Goal: Information Seeking & Learning: Learn about a topic

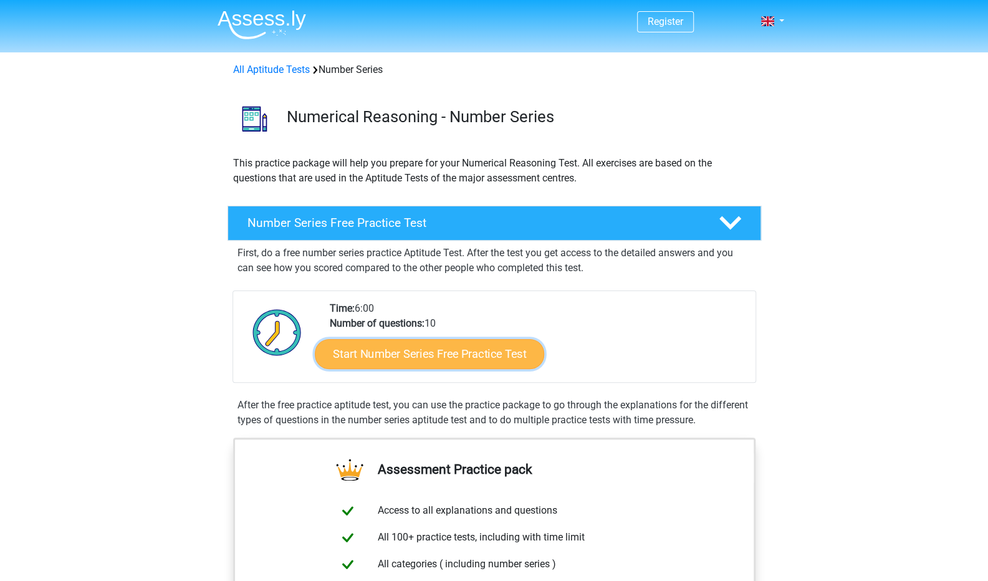
click at [448, 362] on link "Start Number Series Free Practice Test" at bounding box center [429, 354] width 229 height 30
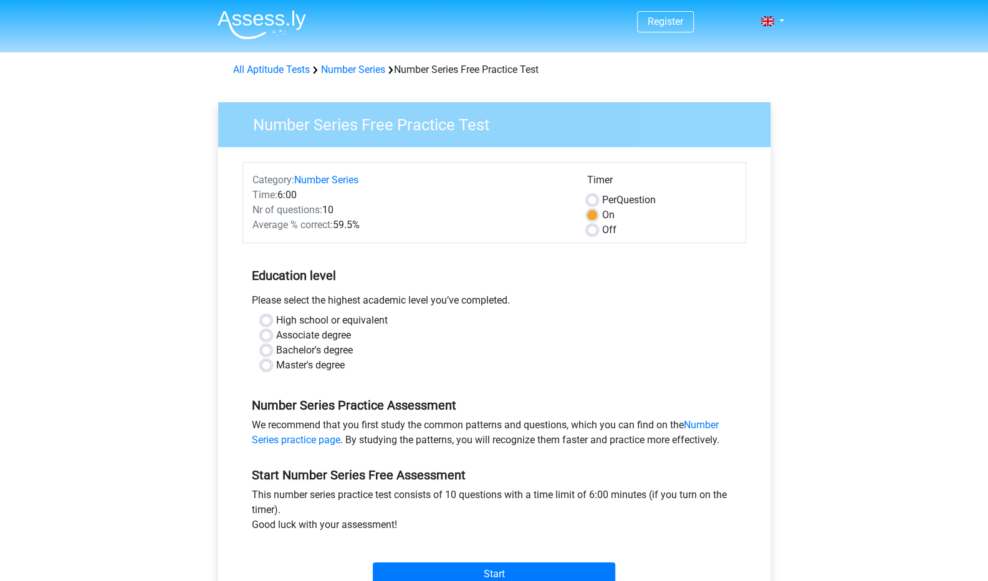
click at [313, 349] on label "Bachelor's degree" at bounding box center [314, 350] width 77 height 15
click at [271, 349] on input "Bachelor's degree" at bounding box center [266, 349] width 10 height 12
radio input "true"
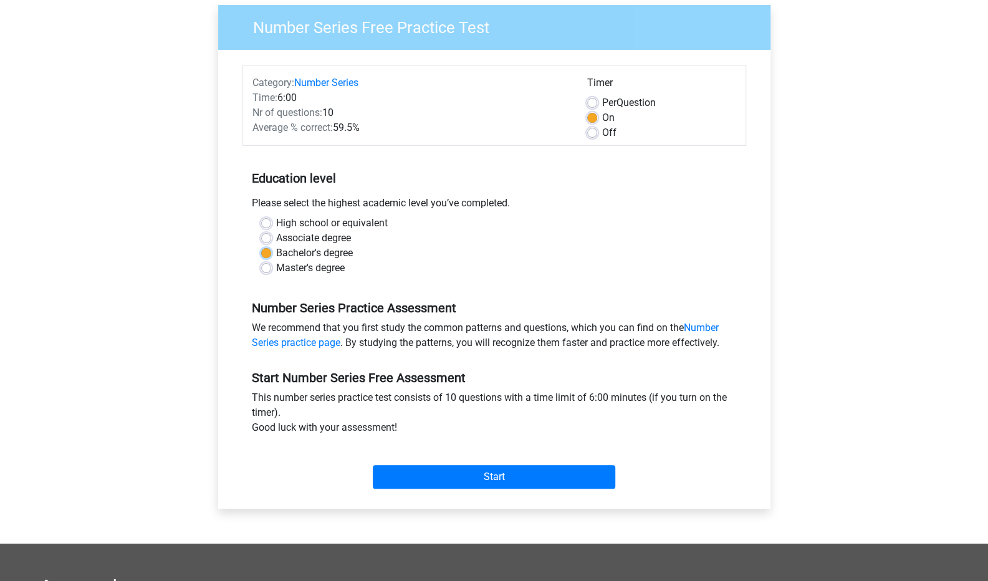
scroll to position [98, 0]
click at [461, 480] on input "Start" at bounding box center [494, 477] width 243 height 24
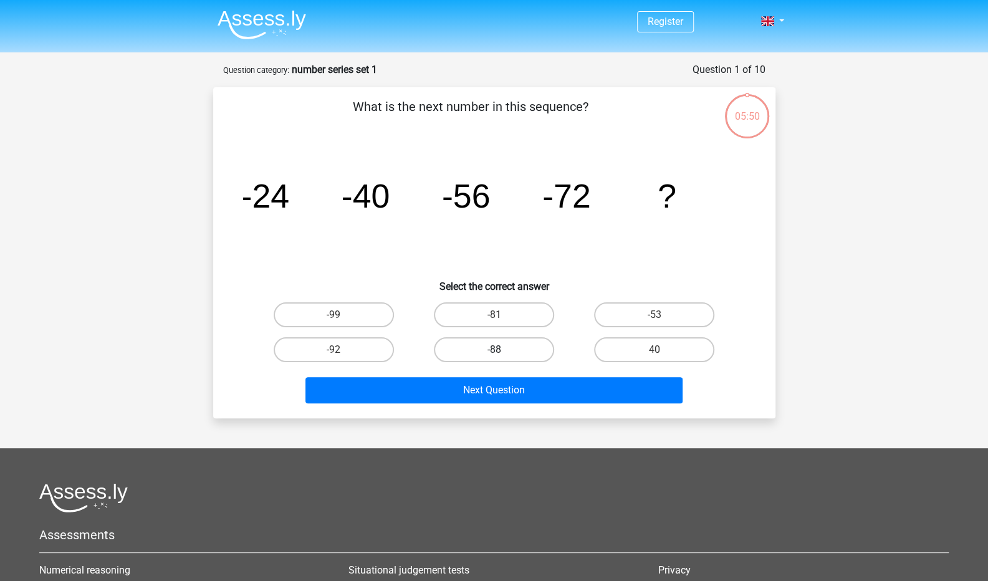
click at [508, 349] on label "-88" at bounding box center [494, 349] width 120 height 25
click at [502, 350] on input "-88" at bounding box center [498, 354] width 8 height 8
radio input "true"
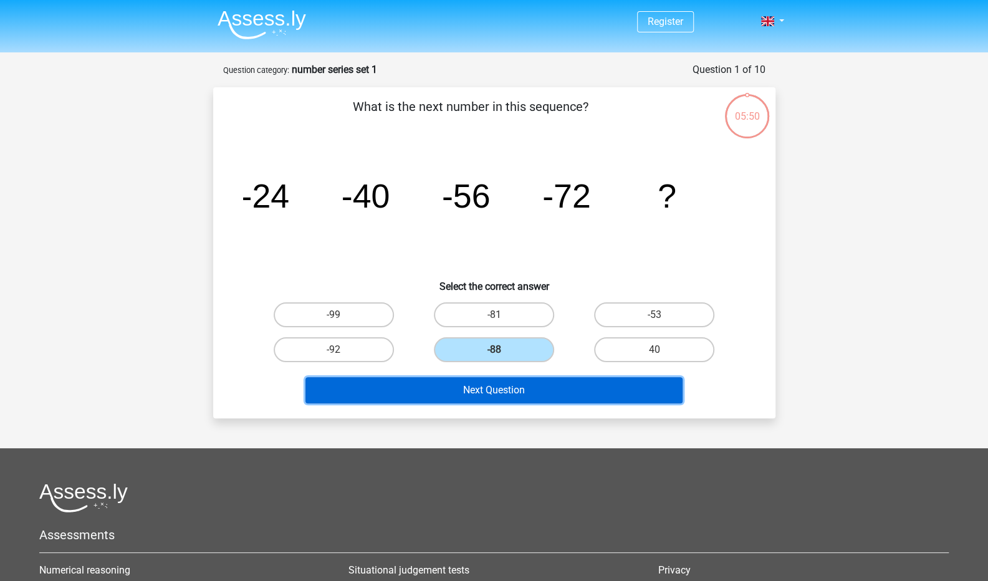
click at [506, 388] on button "Next Question" at bounding box center [494, 390] width 377 height 26
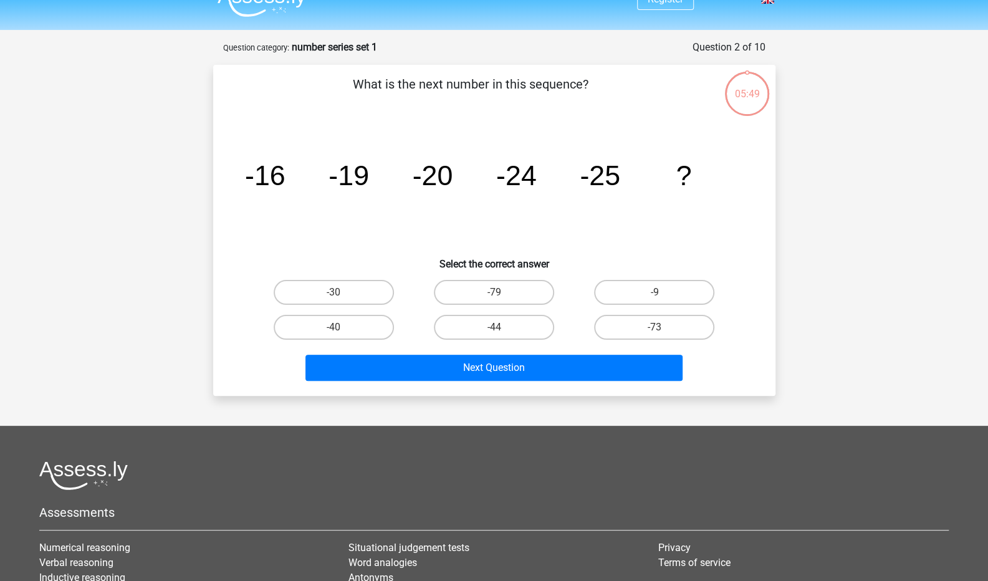
scroll to position [22, 0]
click at [368, 296] on label "-30" at bounding box center [334, 293] width 120 height 25
click at [342, 296] on input "-30" at bounding box center [338, 297] width 8 height 8
radio input "true"
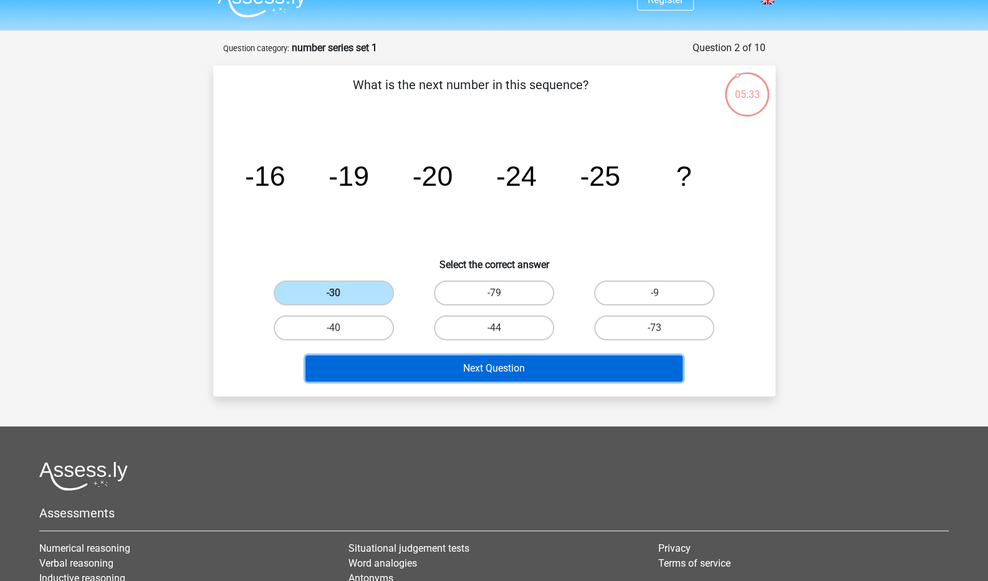
click at [405, 367] on button "Next Question" at bounding box center [494, 368] width 377 height 26
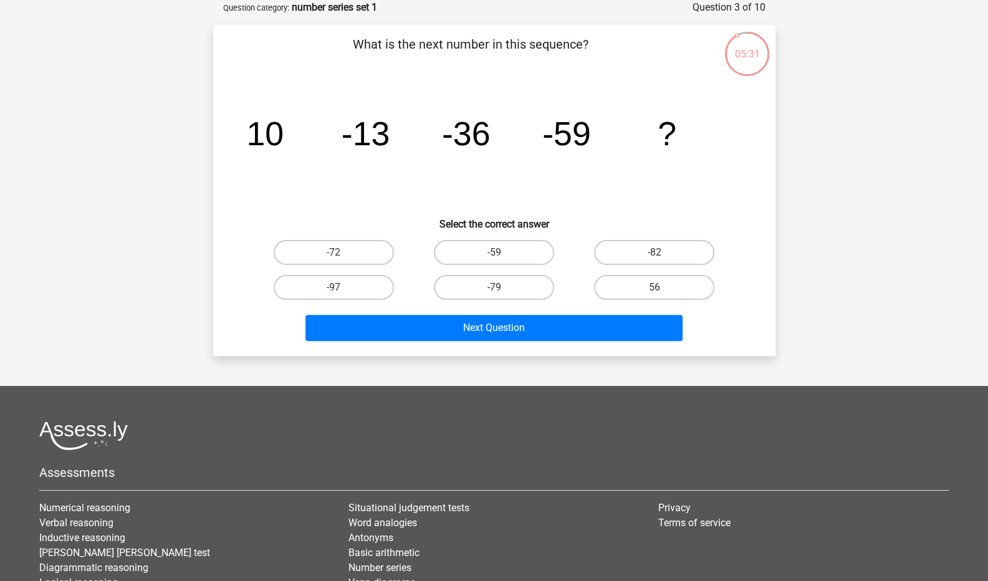
scroll to position [0, 0]
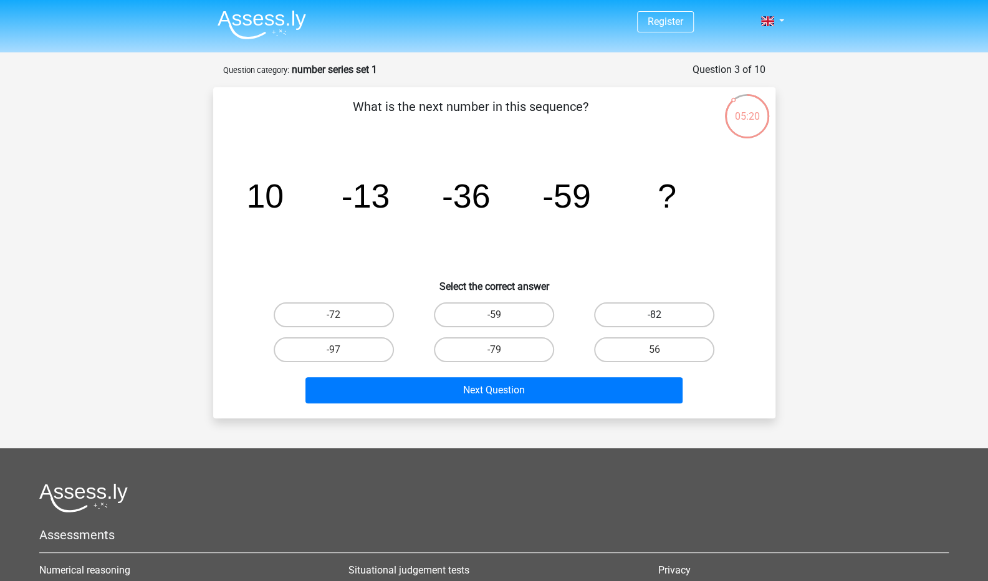
click at [635, 314] on label "-82" at bounding box center [654, 314] width 120 height 25
click at [655, 315] on input "-82" at bounding box center [659, 319] width 8 height 8
radio input "true"
click at [640, 407] on div "Next Question" at bounding box center [494, 392] width 481 height 31
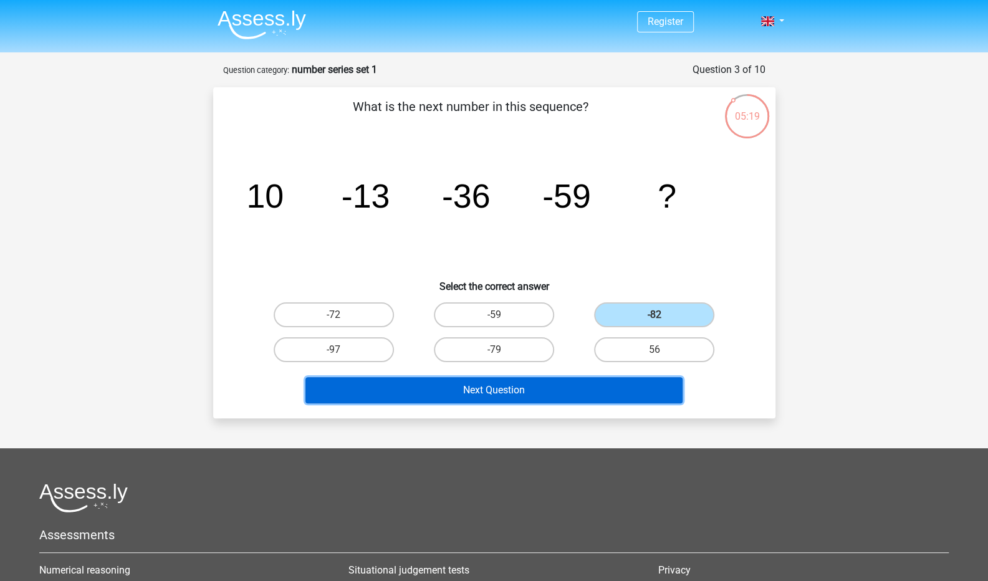
click at [640, 391] on button "Next Question" at bounding box center [494, 390] width 377 height 26
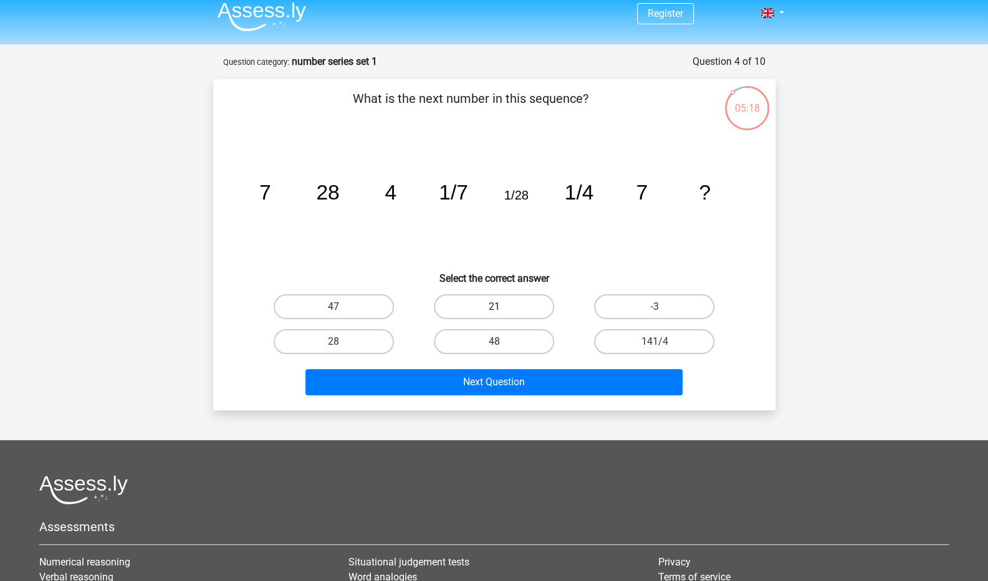
scroll to position [7, 0]
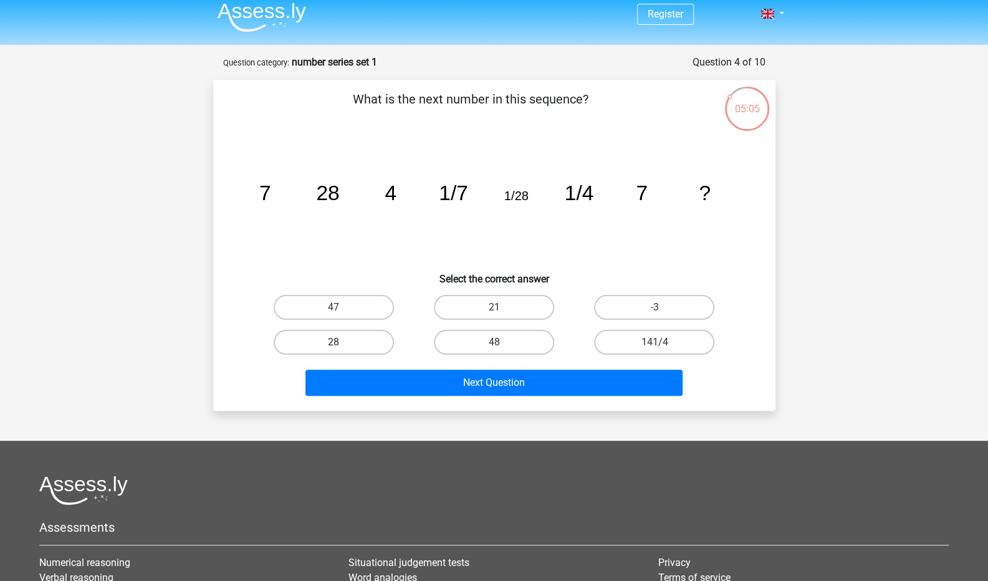
click at [372, 339] on label "28" at bounding box center [334, 342] width 120 height 25
click at [342, 342] on input "28" at bounding box center [338, 346] width 8 height 8
radio input "true"
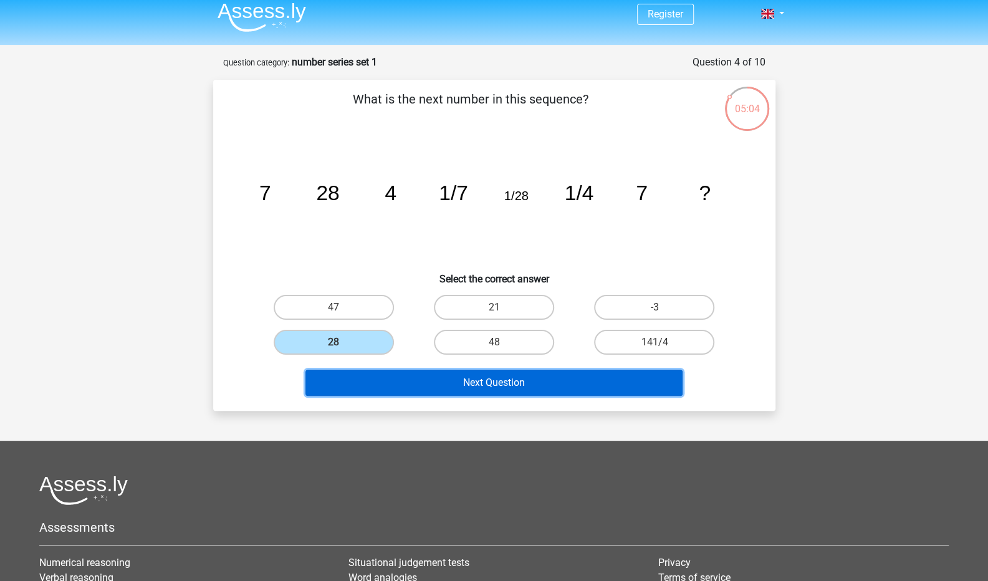
click at [448, 388] on button "Next Question" at bounding box center [494, 383] width 377 height 26
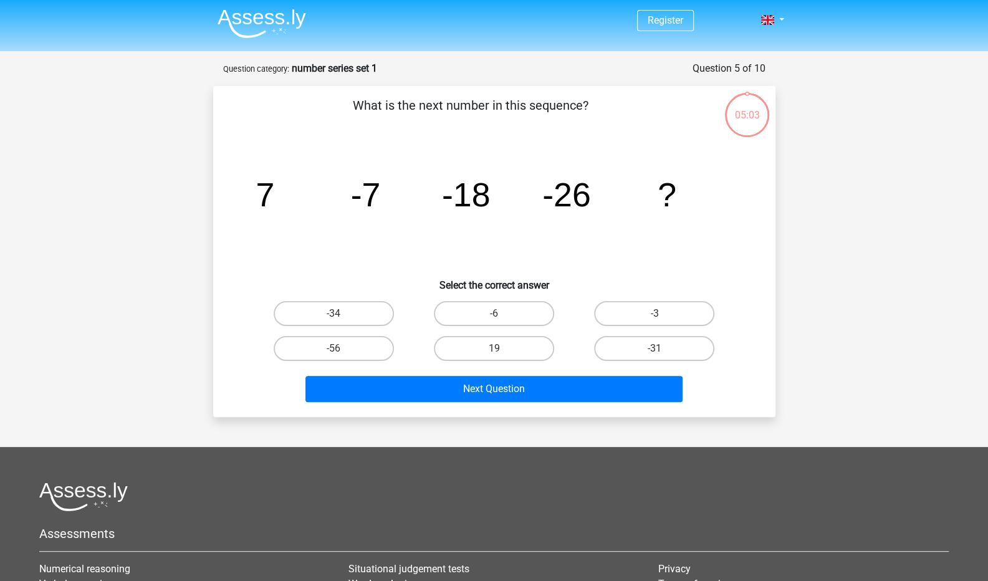
scroll to position [0, 0]
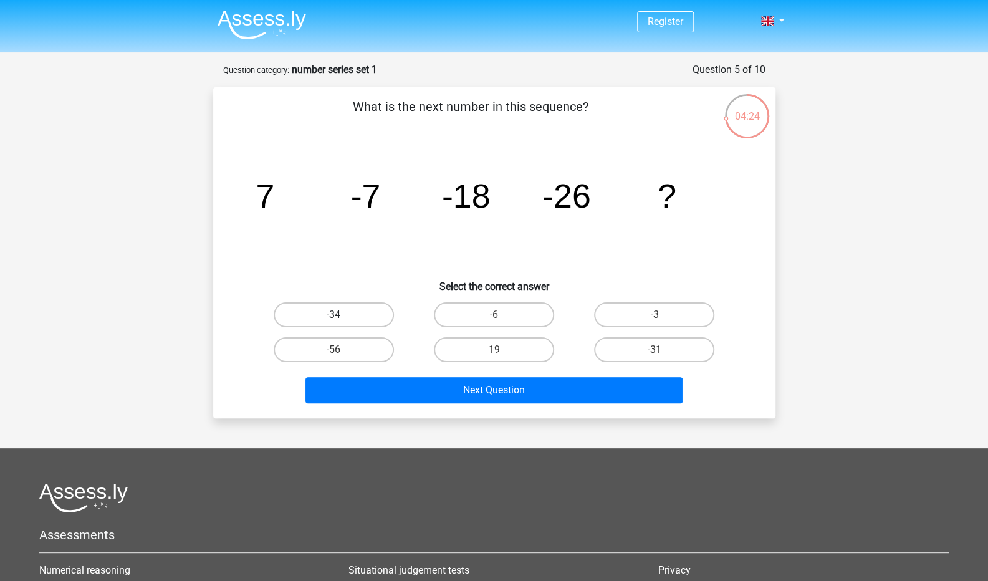
click at [360, 317] on label "-34" at bounding box center [334, 314] width 120 height 25
click at [342, 317] on input "-34" at bounding box center [338, 319] width 8 height 8
radio input "true"
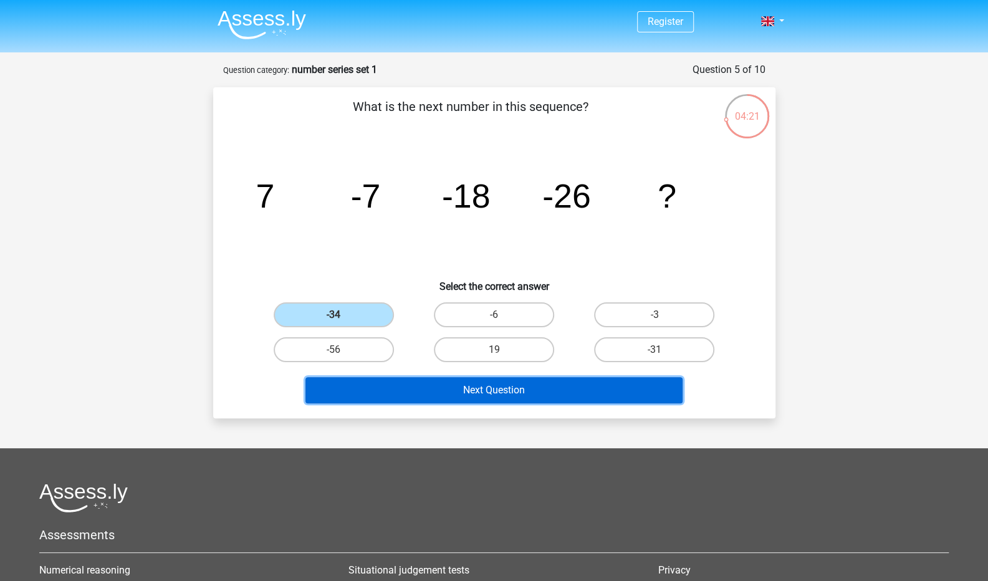
click at [367, 391] on button "Next Question" at bounding box center [494, 390] width 377 height 26
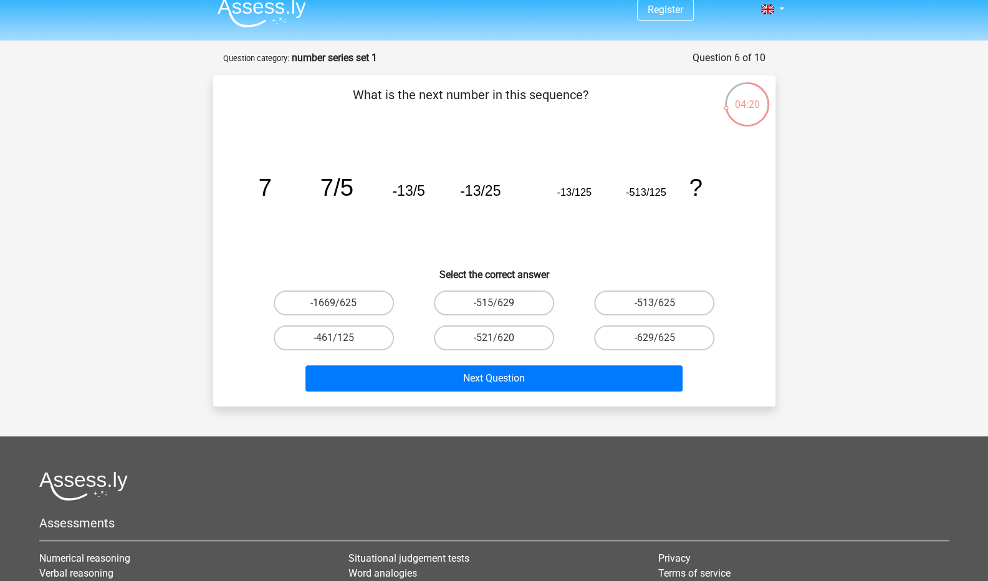
scroll to position [11, 0]
click at [640, 314] on label "-513/625" at bounding box center [654, 303] width 120 height 25
click at [655, 312] on input "-513/625" at bounding box center [659, 308] width 8 height 8
radio input "true"
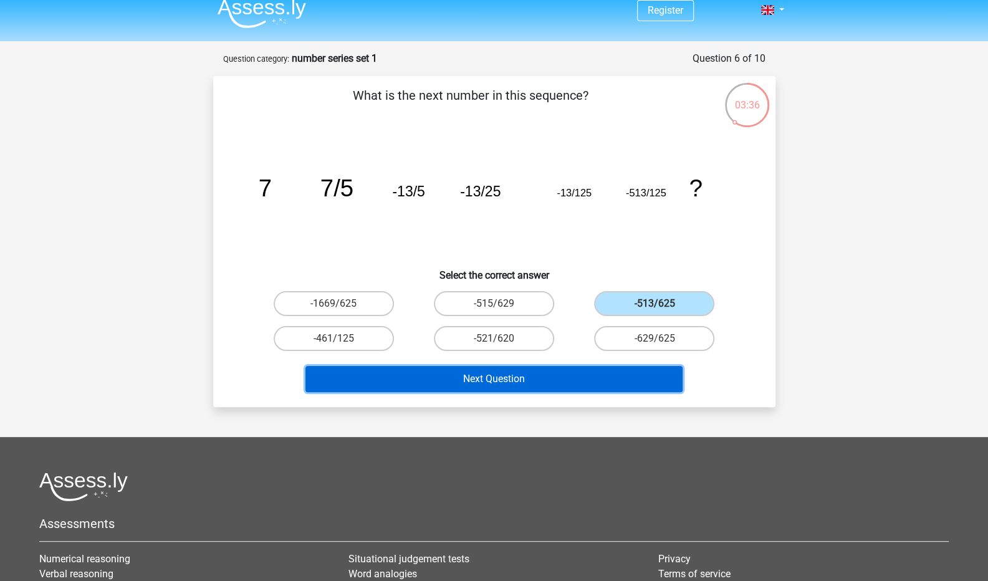
click at [619, 366] on button "Next Question" at bounding box center [494, 379] width 377 height 26
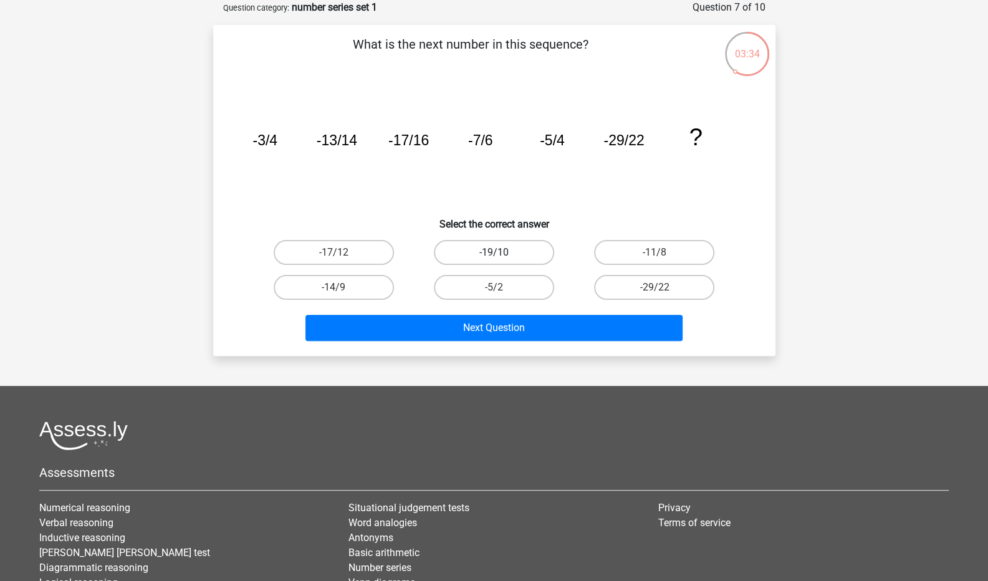
scroll to position [3, 0]
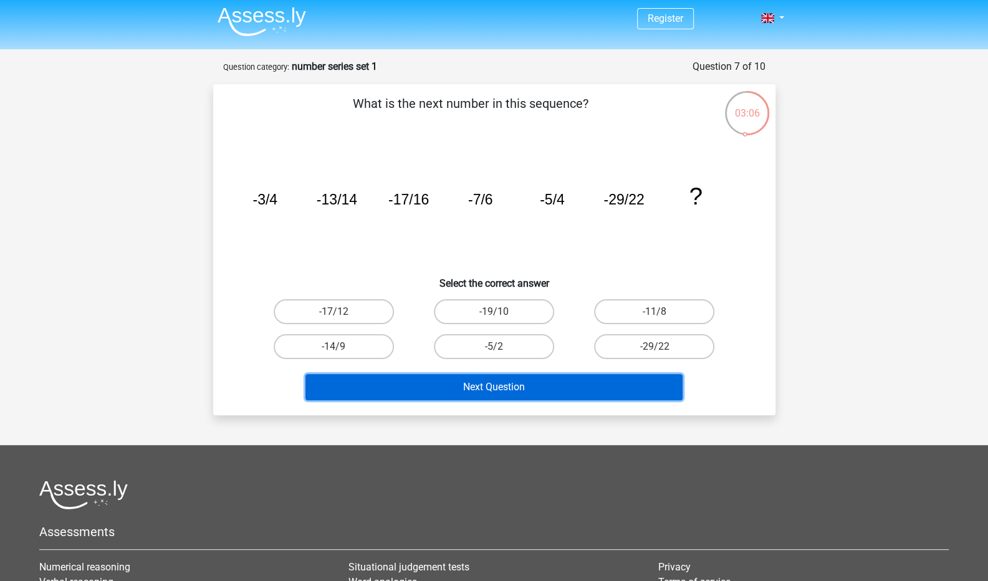
click at [560, 390] on button "Next Question" at bounding box center [494, 387] width 377 height 26
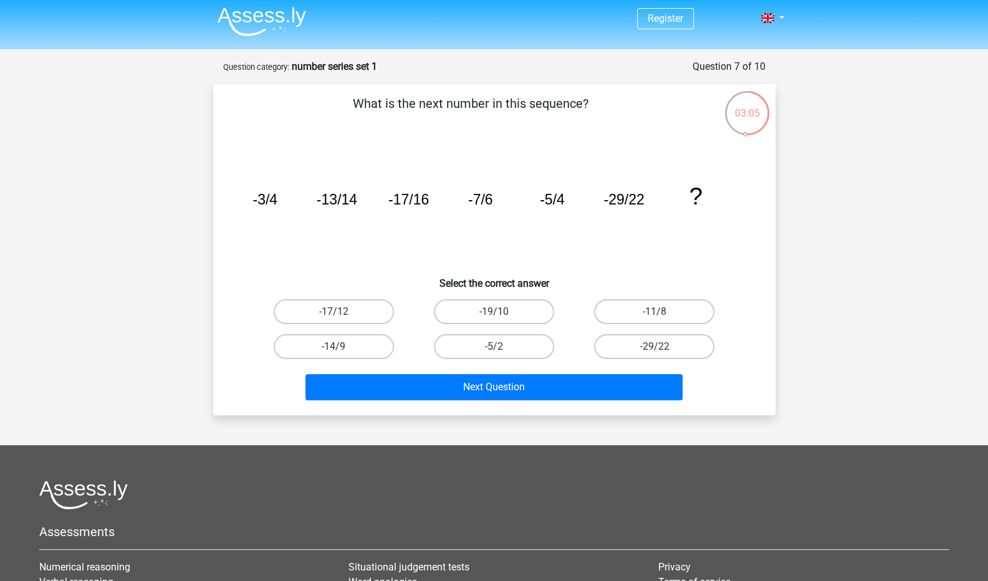
click at [385, 280] on h6 "Select the correct answer" at bounding box center [494, 279] width 523 height 22
click at [476, 352] on label "-5/2" at bounding box center [494, 346] width 120 height 25
click at [494, 352] on input "-5/2" at bounding box center [498, 351] width 8 height 8
radio input "true"
click at [513, 314] on label "-19/10" at bounding box center [494, 311] width 120 height 25
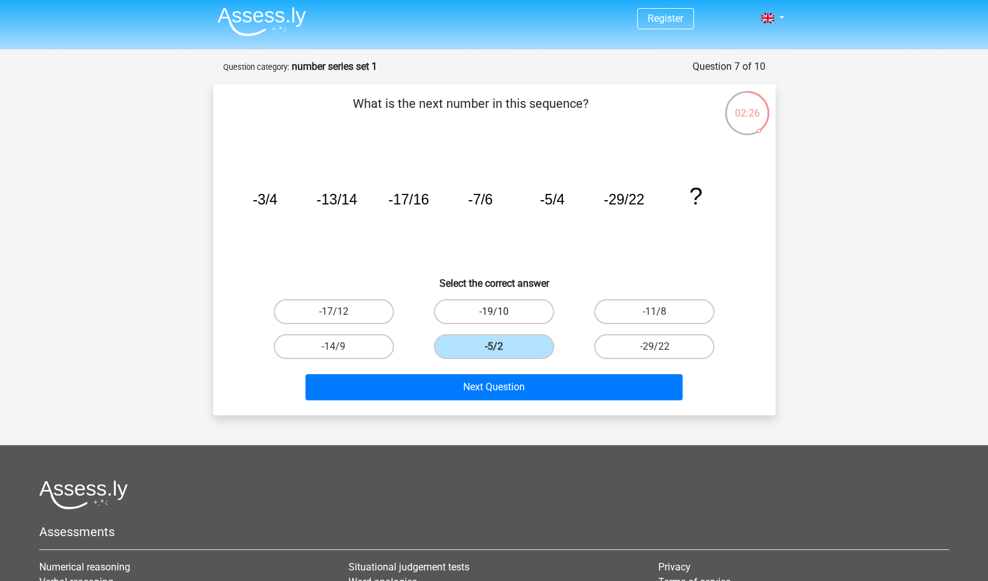
click at [502, 314] on input "-19/10" at bounding box center [498, 316] width 8 height 8
radio input "true"
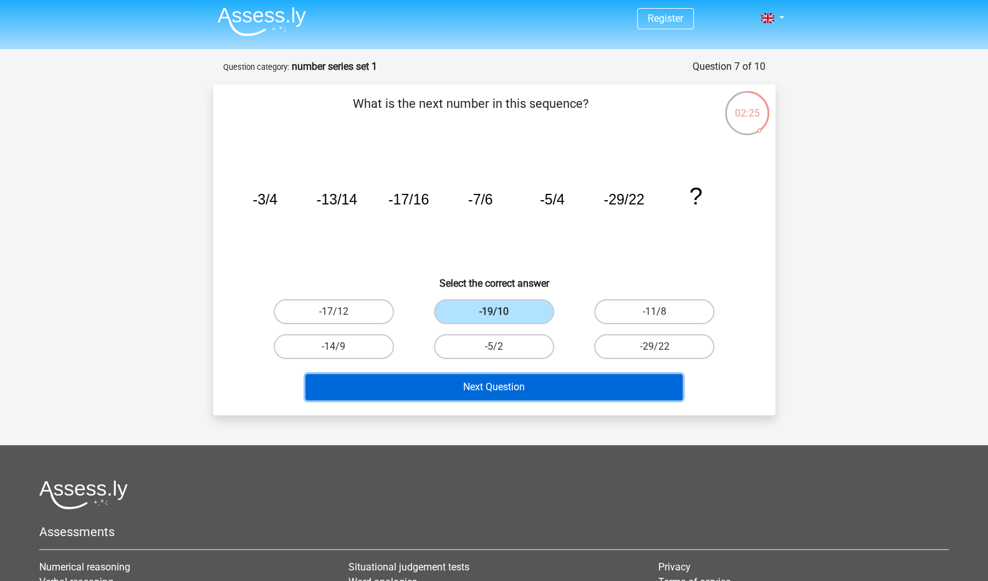
click at [499, 390] on button "Next Question" at bounding box center [494, 387] width 377 height 26
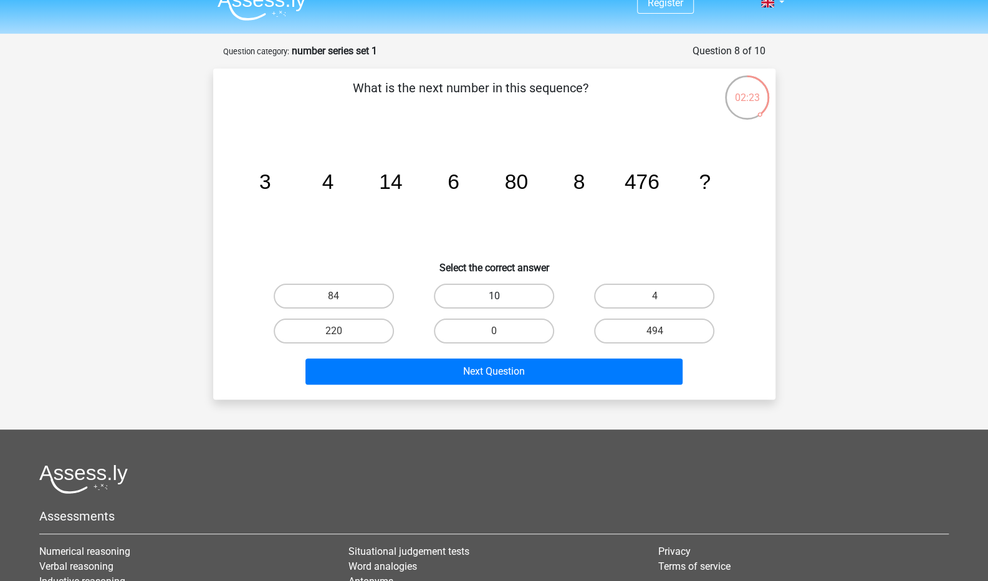
scroll to position [18, 0]
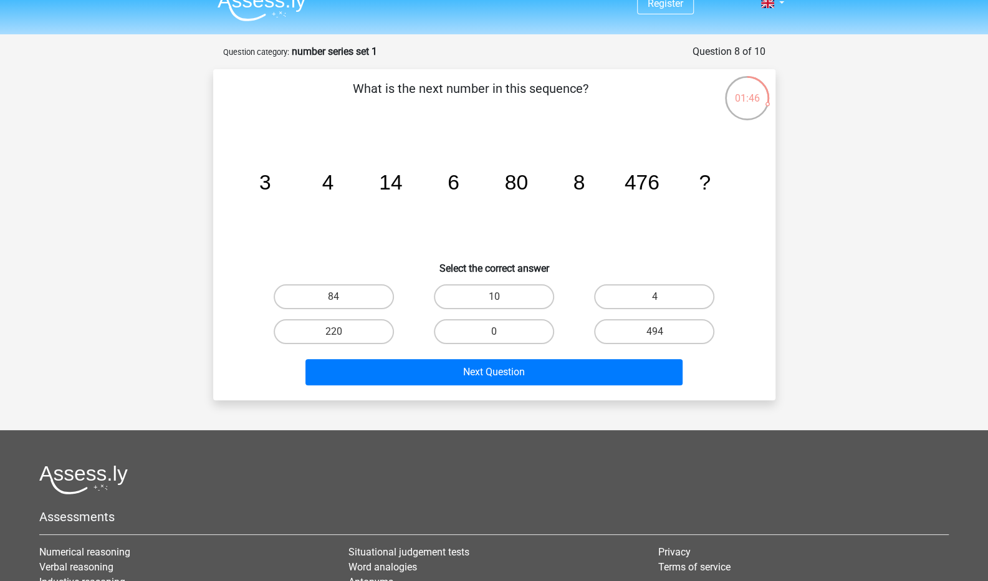
click at [556, 233] on icon "image/svg+xml 3 4 14 6 80 8 476 ?" at bounding box center [494, 190] width 503 height 126
click at [525, 291] on label "10" at bounding box center [494, 296] width 120 height 25
click at [502, 297] on input "10" at bounding box center [498, 301] width 8 height 8
radio input "true"
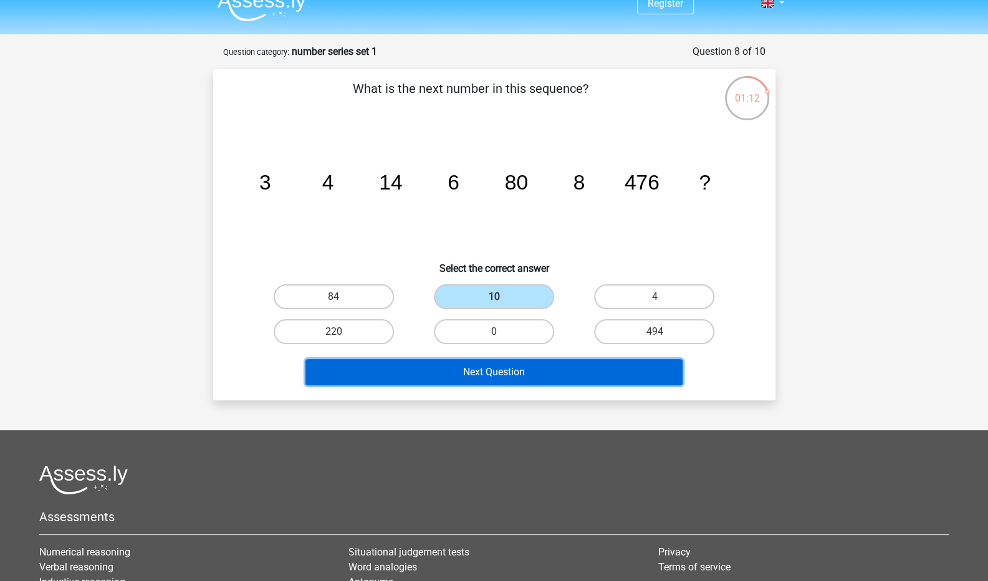
click at [530, 370] on button "Next Question" at bounding box center [494, 372] width 377 height 26
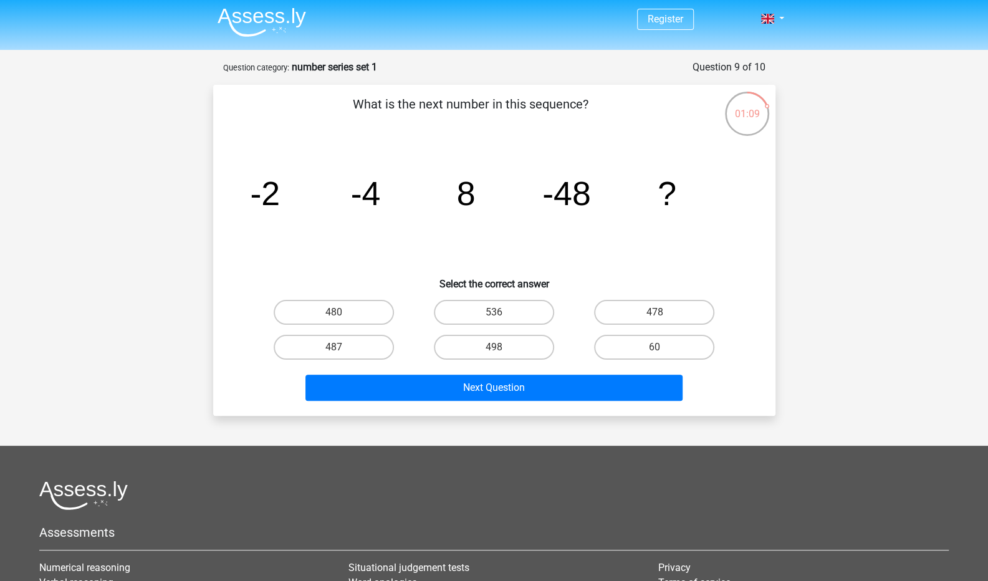
scroll to position [1, 0]
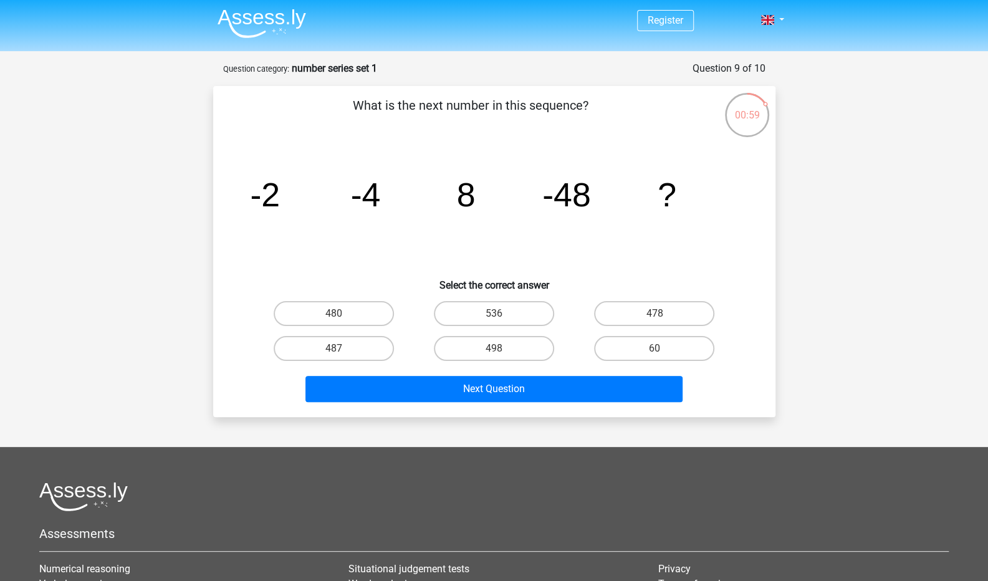
click at [510, 229] on icon "image/svg+xml -2 -4 8 -48 ?" at bounding box center [494, 206] width 503 height 126
click at [385, 329] on div "480" at bounding box center [334, 313] width 160 height 35
click at [369, 347] on label "487" at bounding box center [334, 348] width 120 height 25
click at [342, 349] on input "487" at bounding box center [338, 353] width 8 height 8
radio input "true"
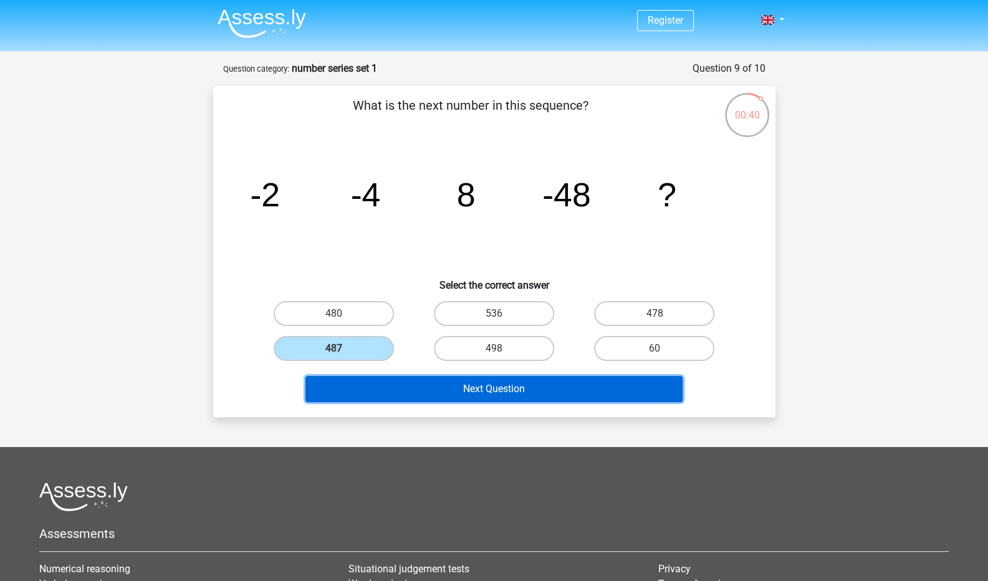
click at [428, 377] on button "Next Question" at bounding box center [494, 389] width 377 height 26
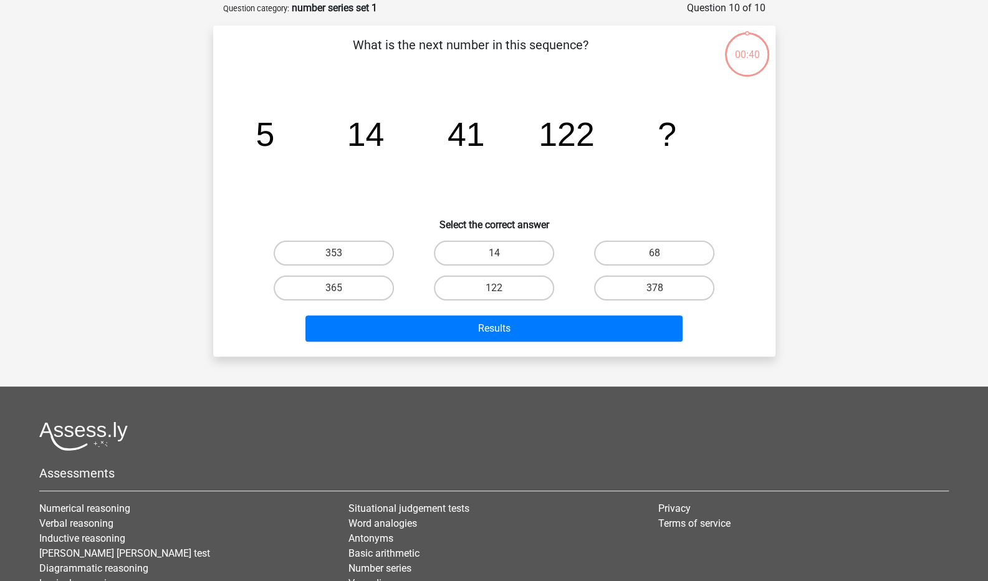
scroll to position [62, 0]
click at [656, 224] on h6 "Select the correct answer" at bounding box center [494, 219] width 523 height 22
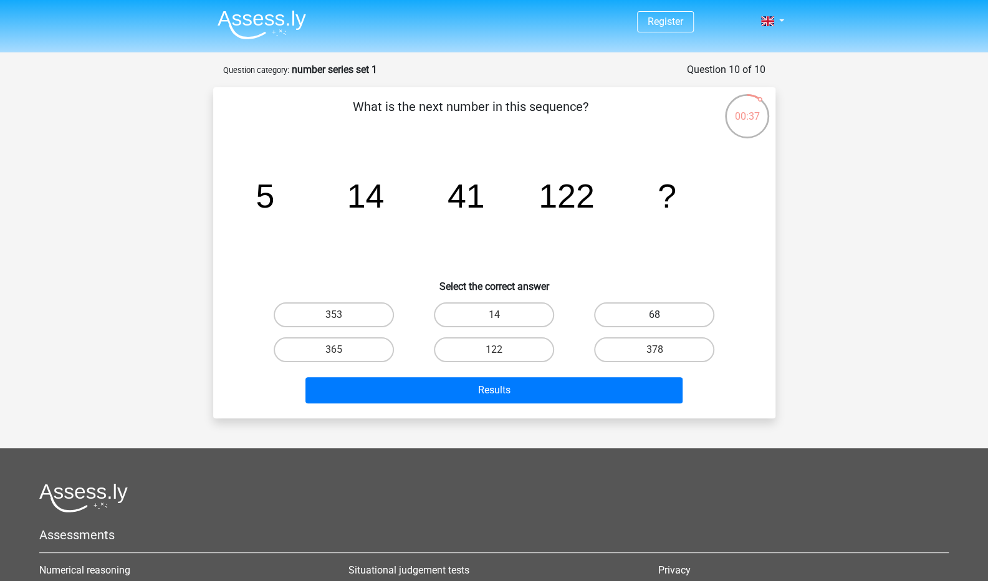
click at [602, 314] on label "68" at bounding box center [654, 314] width 120 height 25
click at [655, 315] on input "68" at bounding box center [659, 319] width 8 height 8
radio input "true"
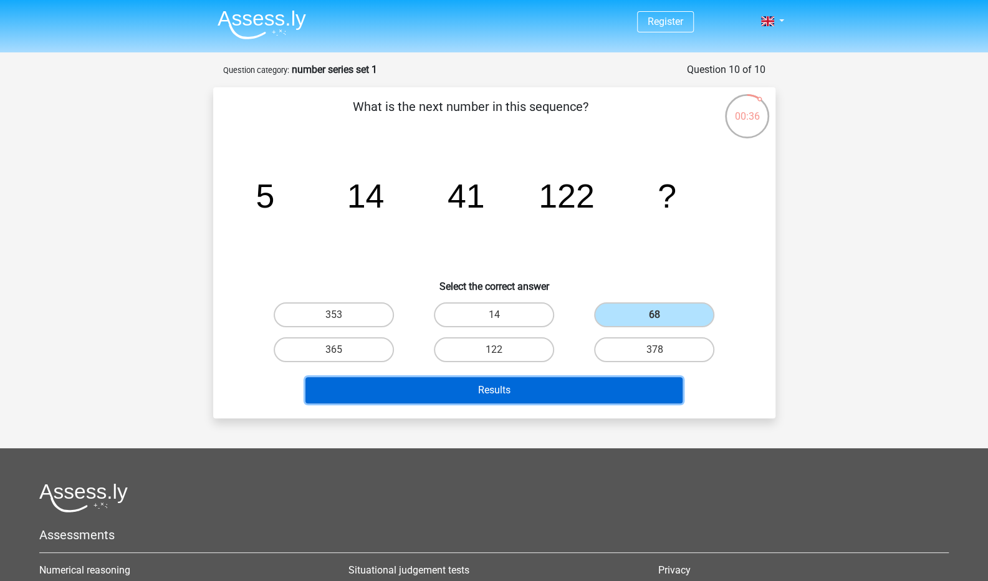
click at [587, 379] on button "Results" at bounding box center [494, 390] width 377 height 26
